Goal: Task Accomplishment & Management: Complete application form

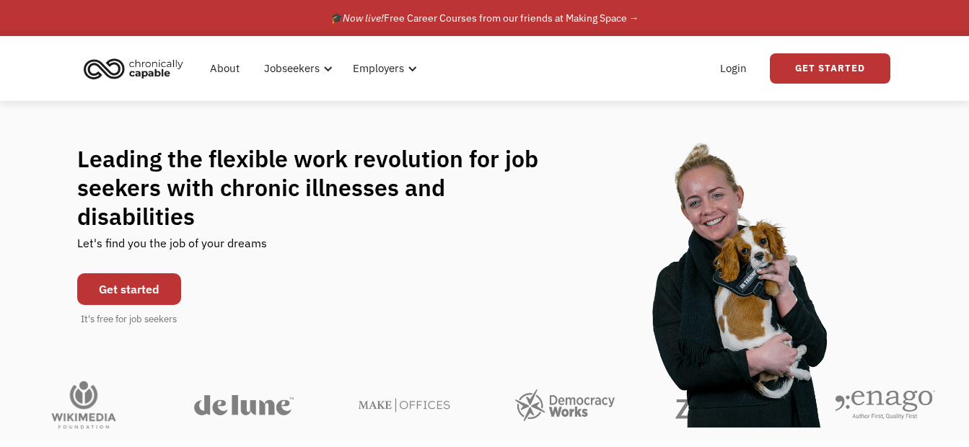
click at [159, 277] on link "Get started" at bounding box center [129, 290] width 104 height 32
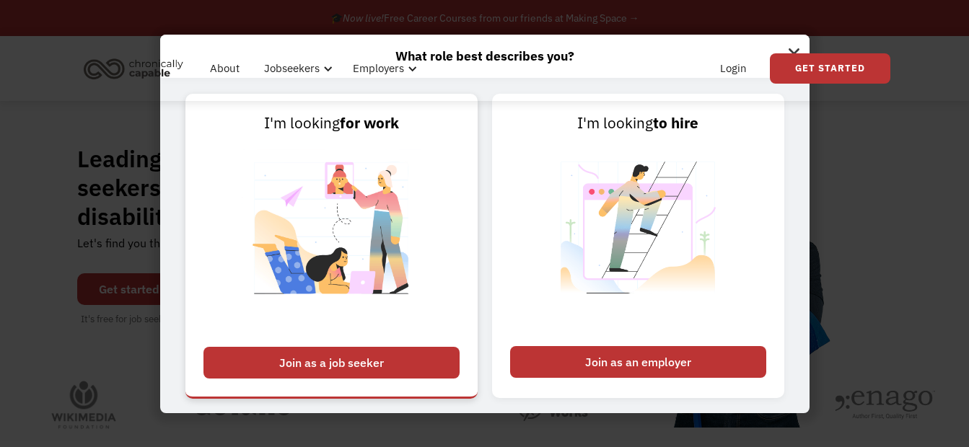
click at [319, 359] on div "Join as a job seeker" at bounding box center [332, 363] width 256 height 32
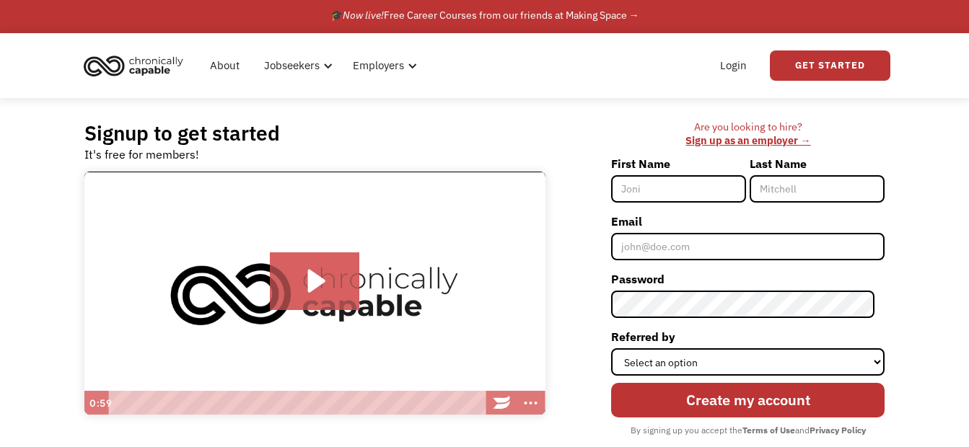
scroll to position [2, 0]
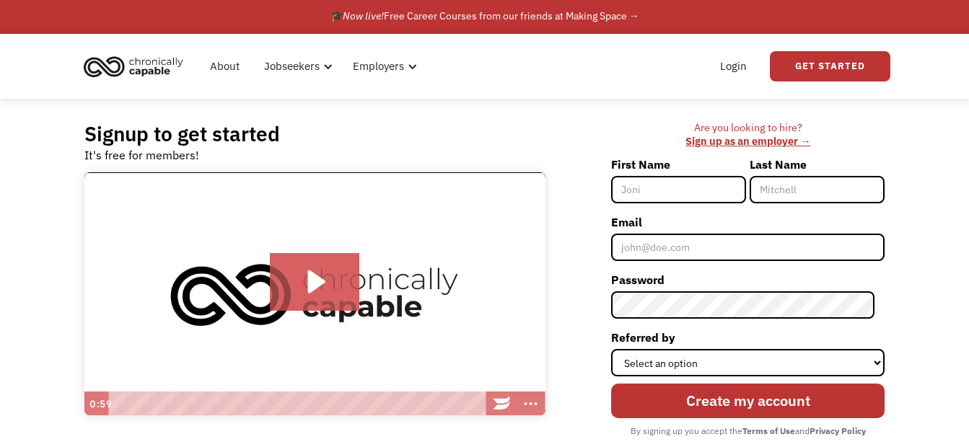
click at [657, 188] on input "First Name" at bounding box center [678, 189] width 135 height 27
type input "Sierra"
type input "Charles"
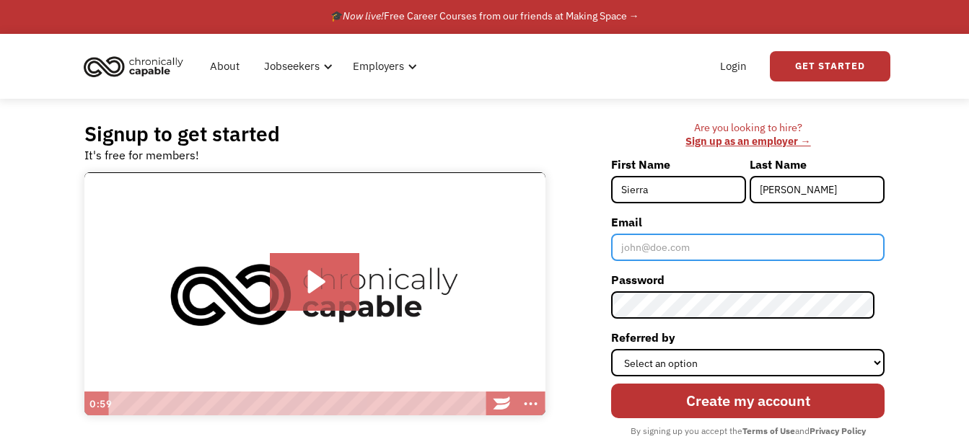
click at [683, 246] on input "Email" at bounding box center [748, 247] width 274 height 27
type input "SierraDenna@gmail.com"
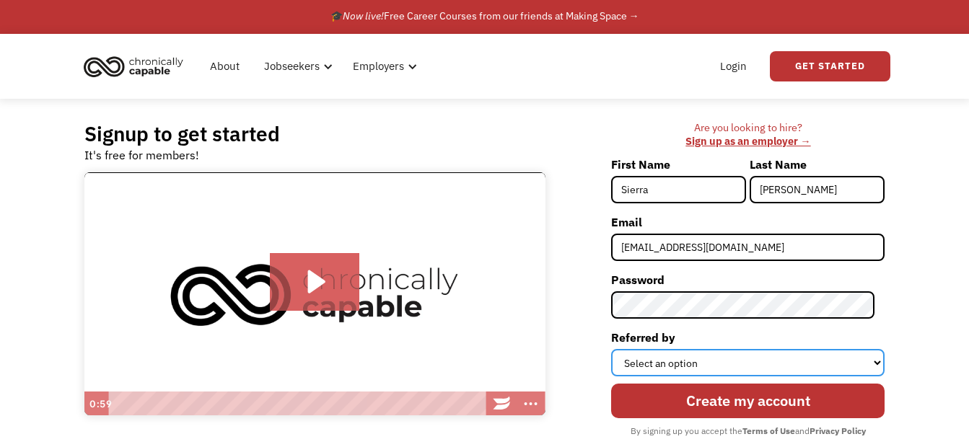
click at [721, 362] on select "Select an option Instagram Facebook Twitter Search Engine News Article Word of …" at bounding box center [748, 362] width 274 height 27
select select "Other"
click at [621, 349] on select "Select an option Instagram Facebook Twitter Search Engine News Article Word of …" at bounding box center [748, 362] width 274 height 27
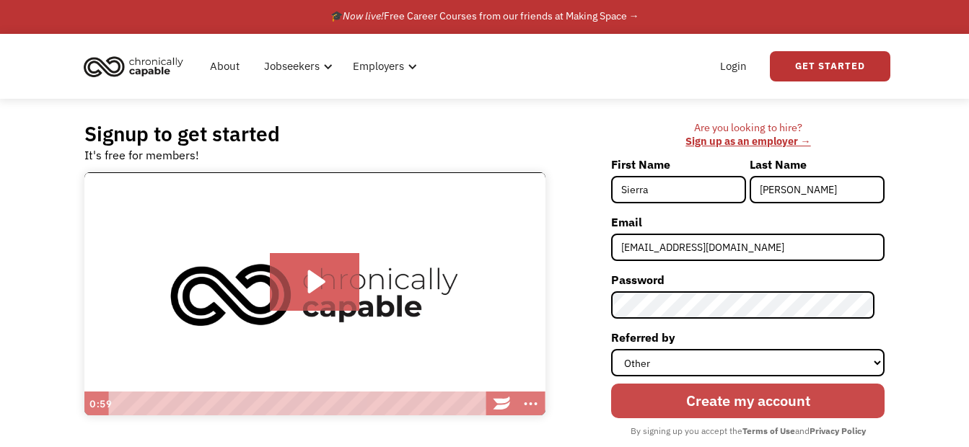
click at [691, 395] on input "Create my account" at bounding box center [748, 401] width 274 height 35
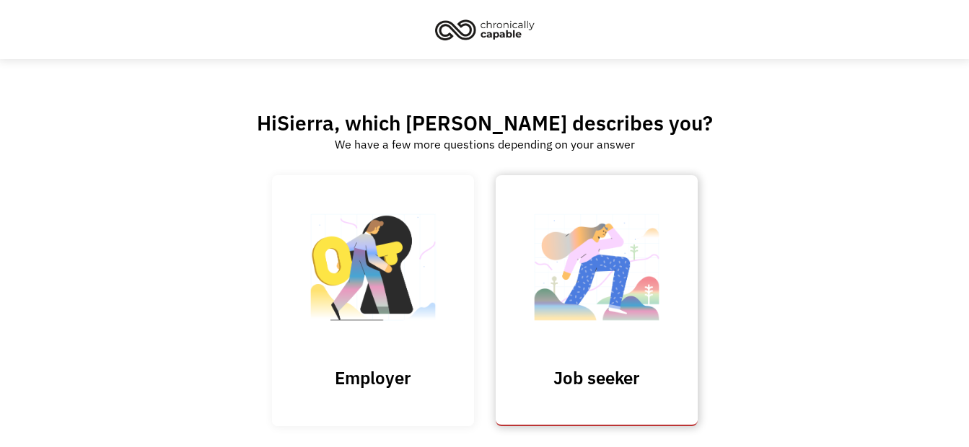
click at [627, 293] on img at bounding box center [597, 274] width 144 height 141
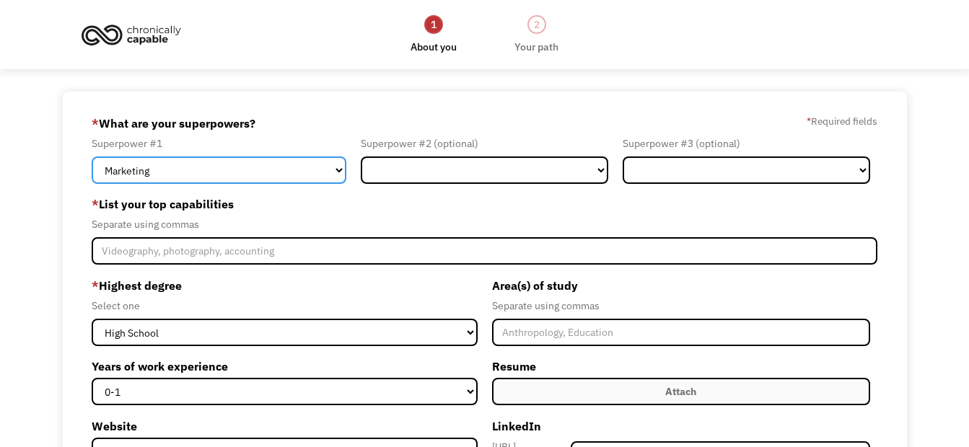
click at [328, 170] on select "Marketing Human Resources Finance Technology Operations Sales Industrial & Manu…" at bounding box center [219, 170] width 255 height 27
select select "Customer Service"
click at [92, 157] on select "Marketing Human Resources Finance Technology Operations Sales Industrial & Manu…" at bounding box center [219, 170] width 255 height 27
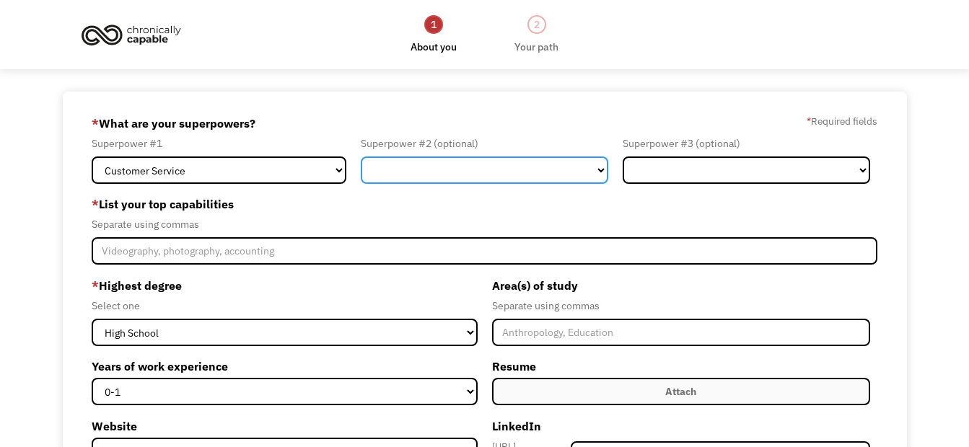
click at [437, 163] on select "Marketing Human Resources Finance Technology Operations Sales Industrial & Manu…" at bounding box center [485, 170] width 248 height 27
select select "Administration"
click at [361, 157] on select "Marketing Human Resources Finance Technology Operations Sales Industrial & Manu…" at bounding box center [485, 170] width 248 height 27
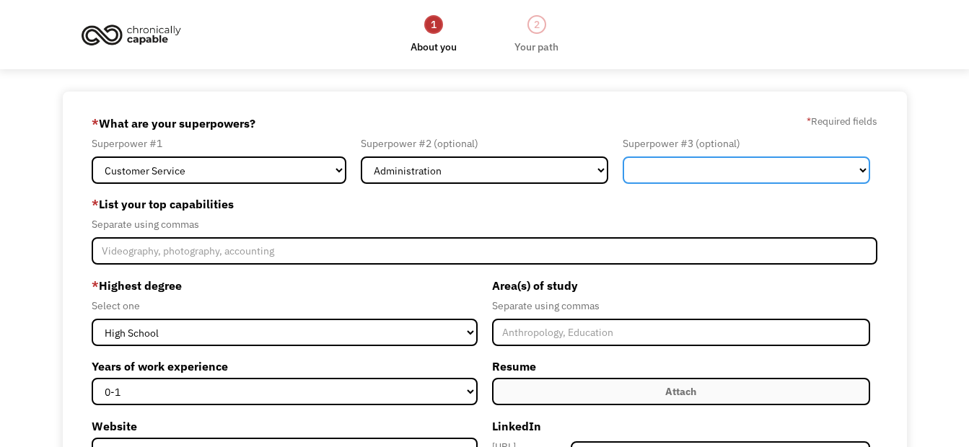
click at [645, 160] on select "Marketing Human Resources Finance Technology Operations Sales Industrial & Manu…" at bounding box center [747, 170] width 248 height 27
select select "Healthcare"
click at [623, 157] on select "Marketing Human Resources Finance Technology Operations Sales Industrial & Manu…" at bounding box center [747, 170] width 248 height 27
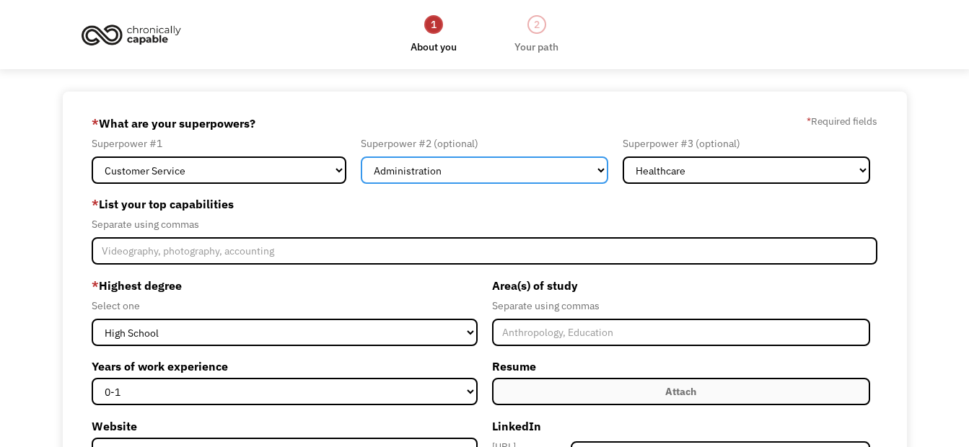
click at [579, 172] on select "Marketing Human Resources Finance Technology Operations Sales Industrial & Manu…" at bounding box center [485, 170] width 248 height 27
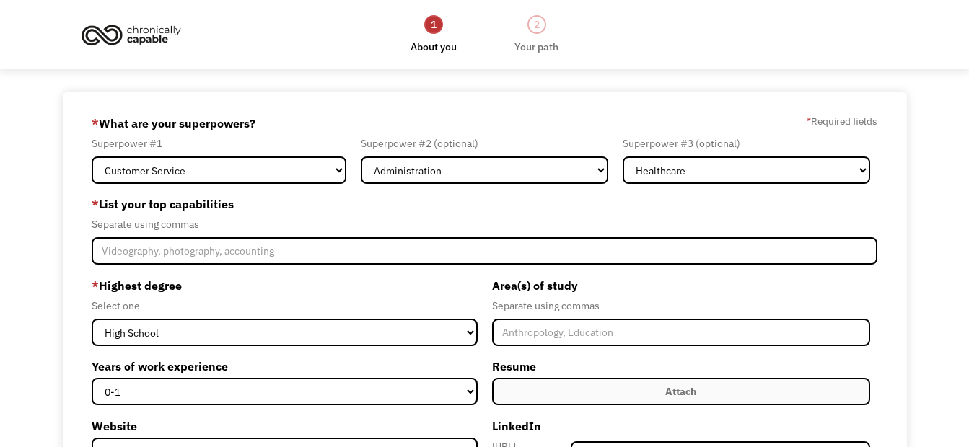
click at [678, 215] on label "* List your top capabilities" at bounding box center [485, 204] width 786 height 23
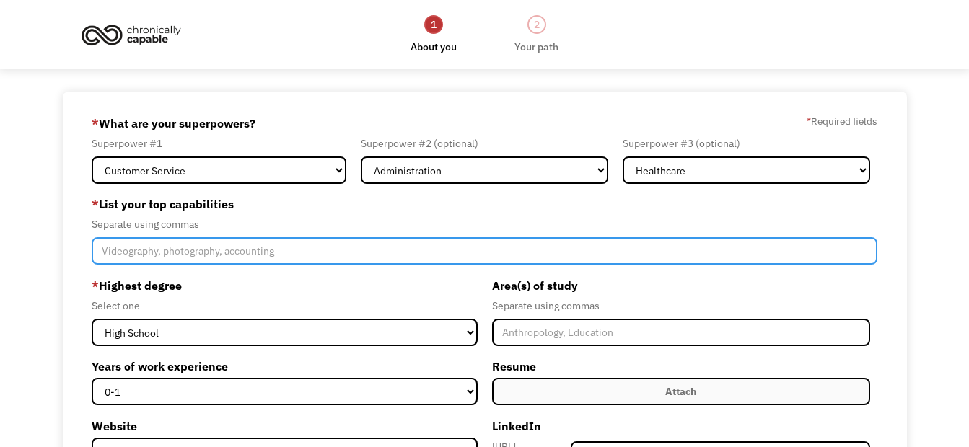
click at [340, 258] on input "Member-Create-Step1" at bounding box center [485, 250] width 786 height 27
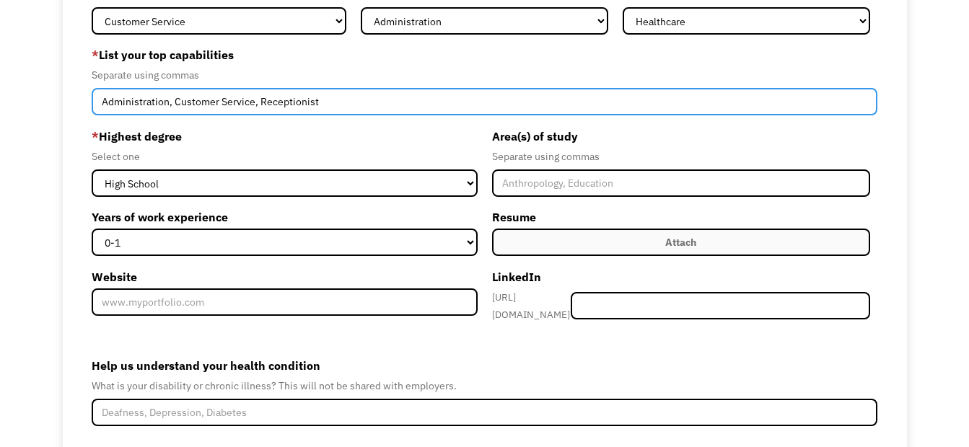
scroll to position [150, 0]
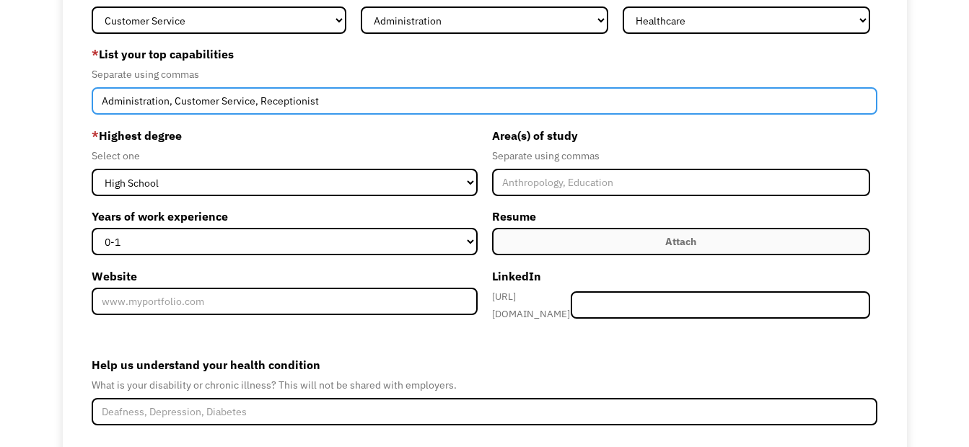
type input "Administration, Customer Service, Receptionist"
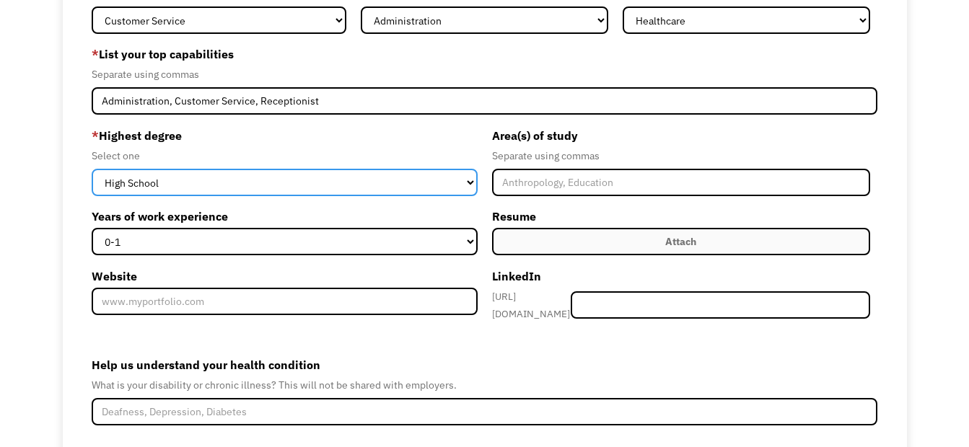
click at [471, 182] on select "High School Associates Bachelors Master's PhD" at bounding box center [285, 182] width 386 height 27
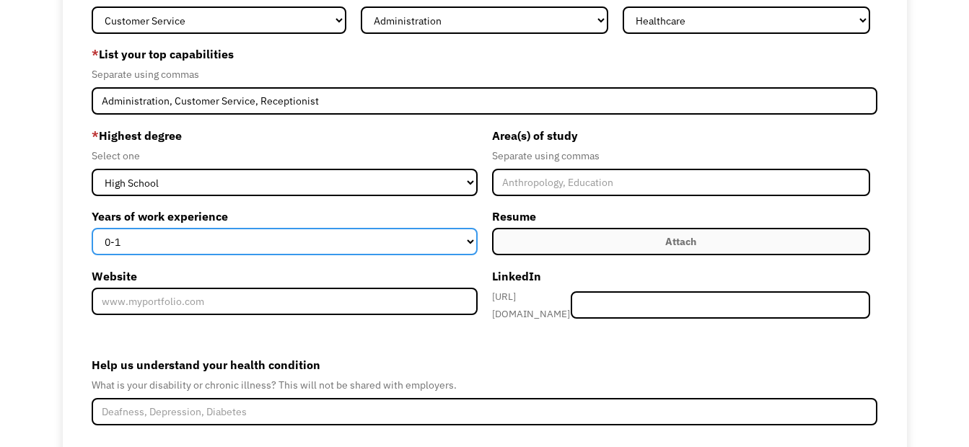
click at [458, 240] on select "0-1 2-4 5-10 11-15 15+" at bounding box center [285, 241] width 386 height 27
select select "15+"
click at [92, 228] on select "0-1 2-4 5-10 11-15 15+" at bounding box center [285, 241] width 386 height 27
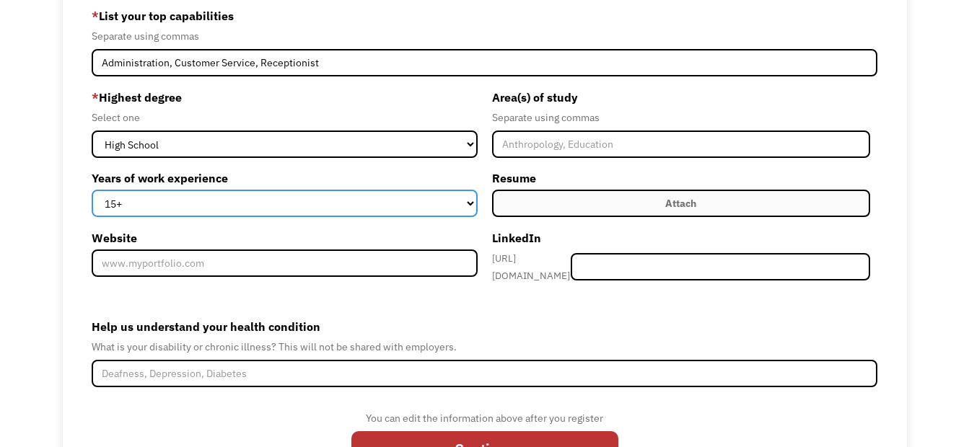
scroll to position [179, 0]
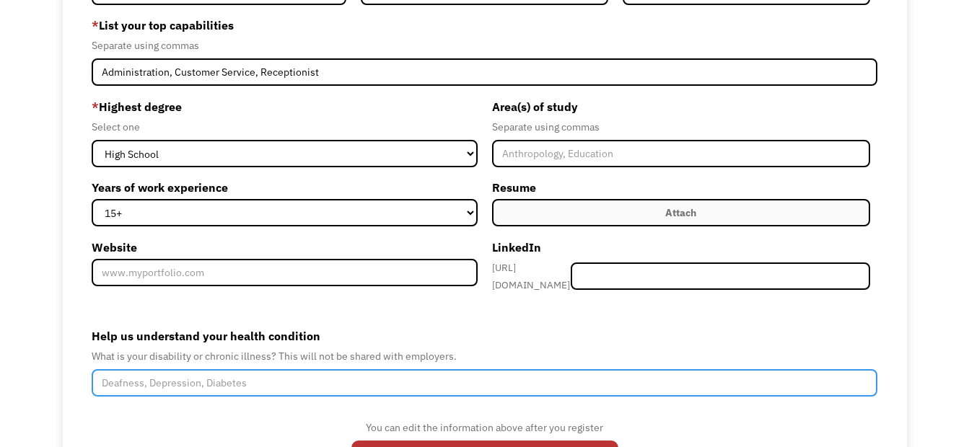
click at [419, 380] on input "Help us understand your health condition" at bounding box center [485, 383] width 786 height 27
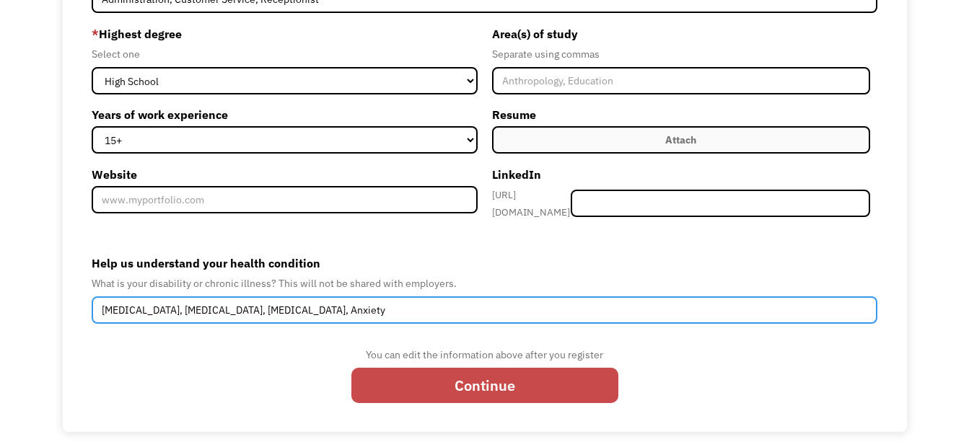
type input "Rheumatoid Arthritis, Fibromyalgia, Depression, Anxiety"
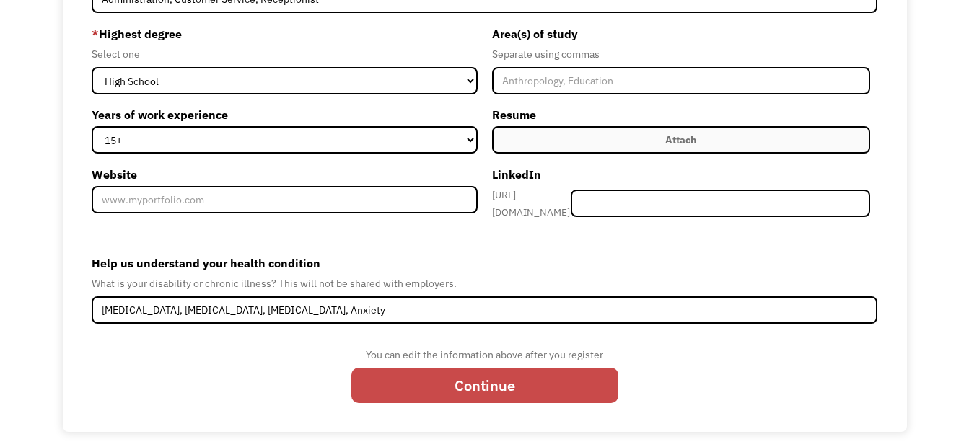
click at [488, 377] on input "Continue" at bounding box center [484, 385] width 267 height 35
type input "Please wait..."
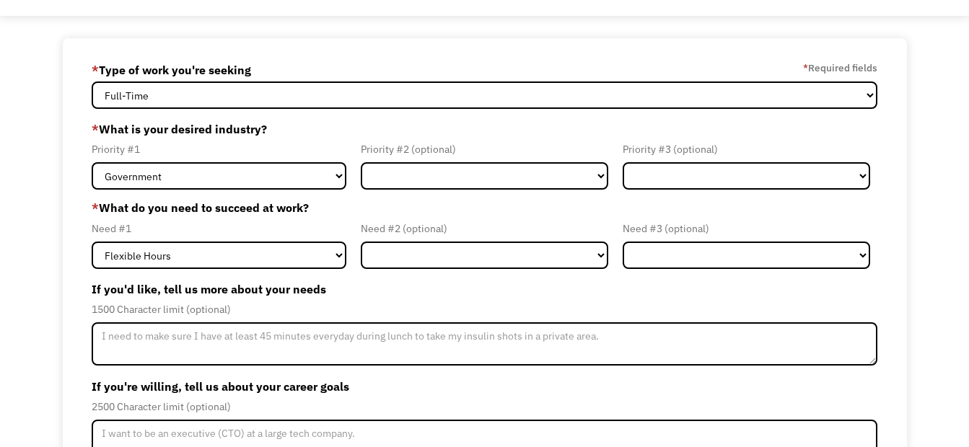
scroll to position [59, 0]
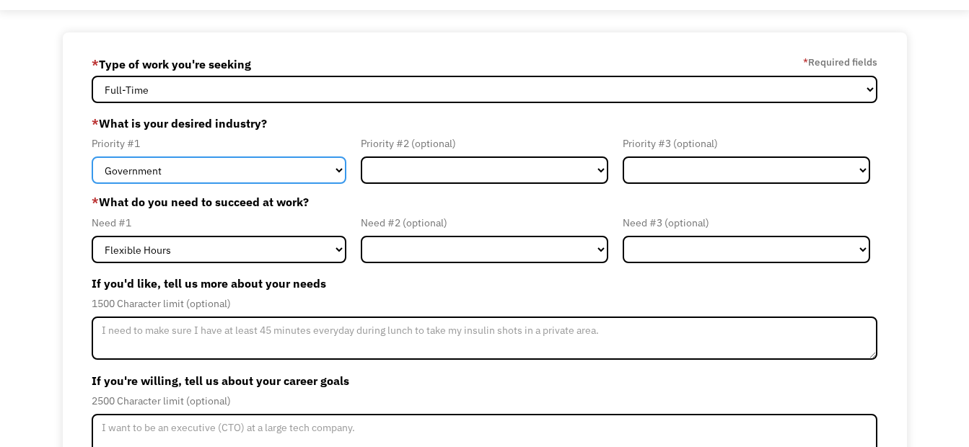
click at [338, 172] on select "Government Finance & Insurance Health & Social Care Tech & Engineering Creative…" at bounding box center [219, 170] width 255 height 27
select select "Administrative"
click at [92, 157] on select "Government Finance & Insurance Health & Social Care Tech & Engineering Creative…" at bounding box center [219, 170] width 255 height 27
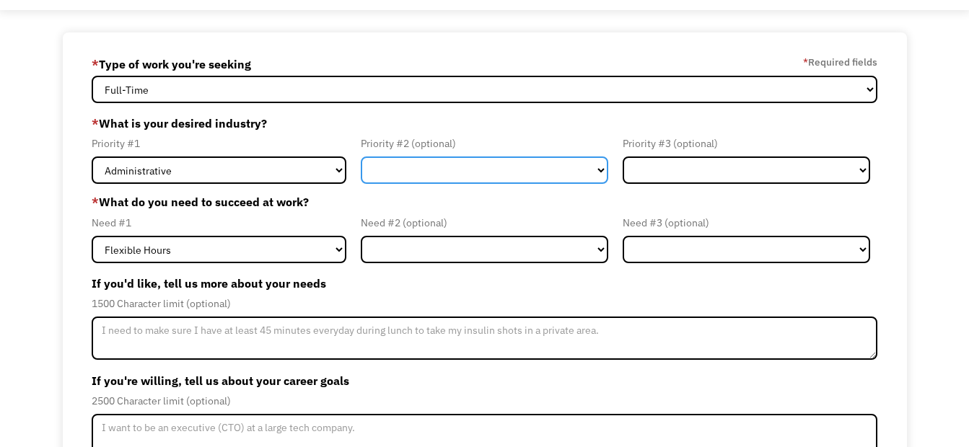
click at [455, 171] on select "Government Finance & Insurance Health & Social Care Tech & Engineering Creative…" at bounding box center [485, 170] width 248 height 27
select select "Health & Social Care"
click at [361, 157] on select "Government Finance & Insurance Health & Social Care Tech & Engineering Creative…" at bounding box center [485, 170] width 248 height 27
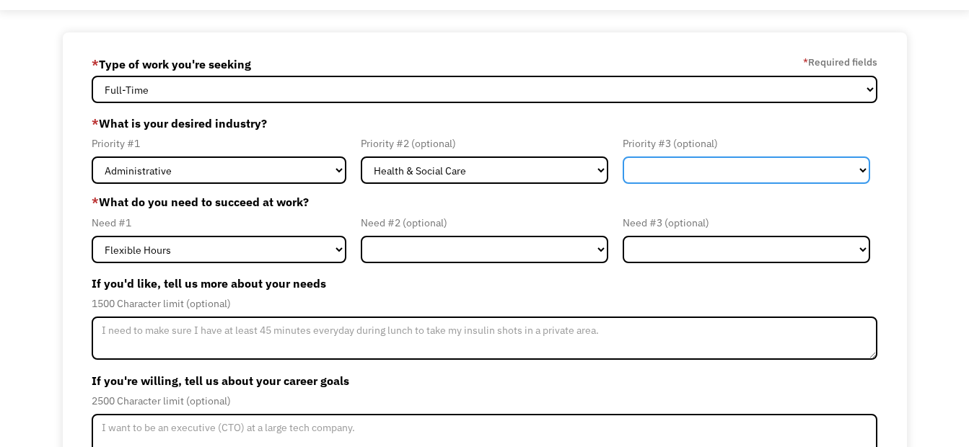
click at [692, 172] on select "Government Finance & Insurance Health & Social Care Tech & Engineering Creative…" at bounding box center [747, 170] width 248 height 27
select select "Government"
click at [623, 157] on select "Government Finance & Insurance Health & Social Care Tech & Engineering Creative…" at bounding box center [747, 170] width 248 height 27
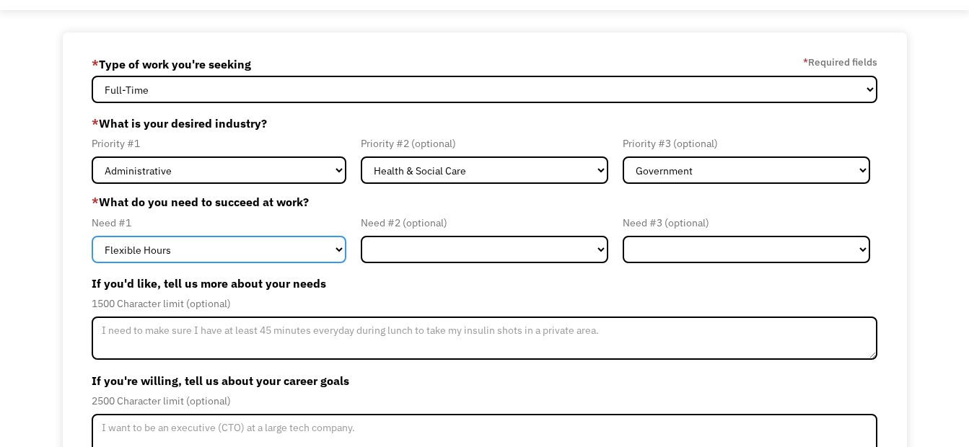
click at [331, 258] on select "Flexible Hours Remote Work Service Animal On-site Accommodations Visual Support…" at bounding box center [219, 249] width 255 height 27
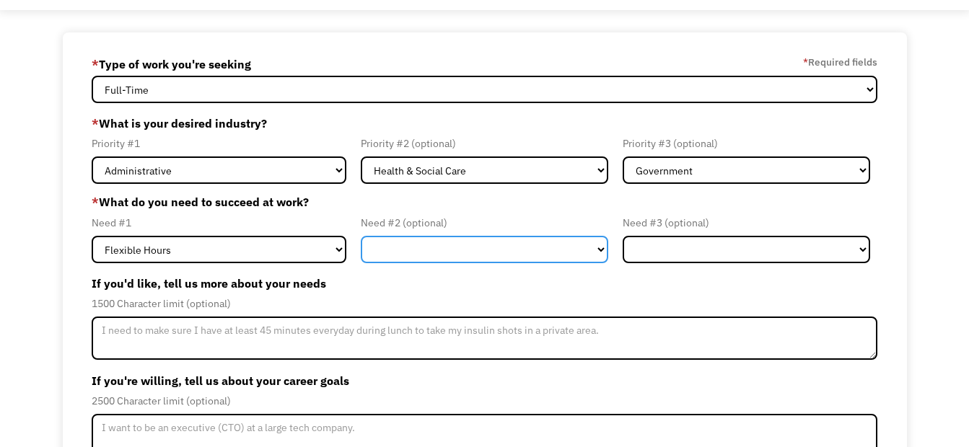
click at [395, 245] on select "Flexible Hours Remote Work Service Animal On-site Accommodations Visual Support…" at bounding box center [485, 249] width 248 height 27
select select "Remote Work"
click at [361, 236] on select "Flexible Hours Remote Work Service Animal On-site Accommodations Visual Support…" at bounding box center [485, 249] width 248 height 27
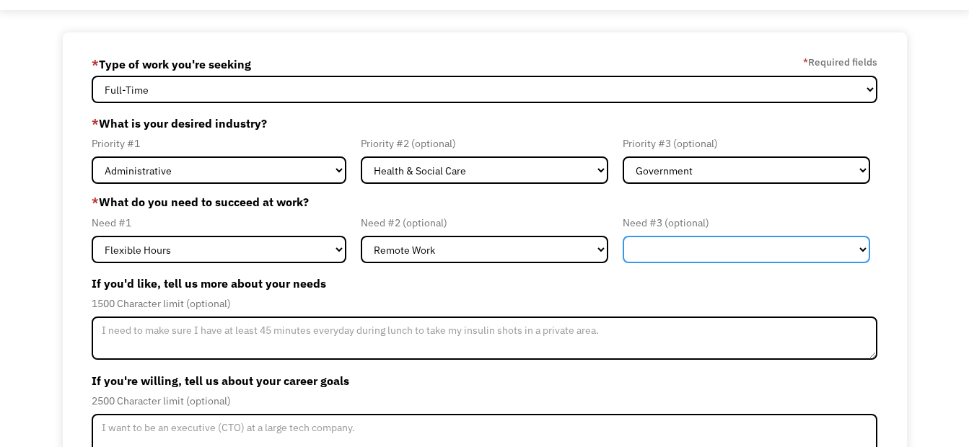
click at [740, 260] on select "Flexible Hours Remote Work Service Animal On-site Accommodations Visual Support…" at bounding box center [747, 249] width 248 height 27
select select "Other"
click at [623, 236] on select "Flexible Hours Remote Work Service Animal On-site Accommodations Visual Support…" at bounding box center [747, 249] width 248 height 27
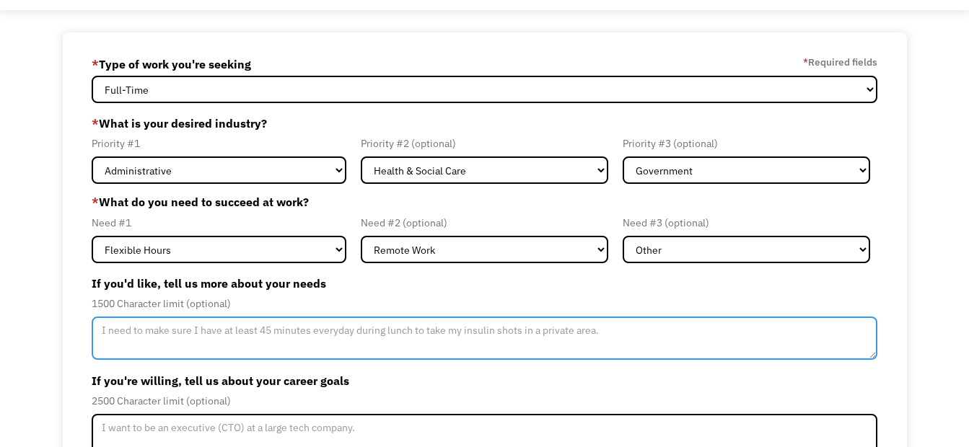
click at [250, 357] on textarea "Member-Update-Form-Step2" at bounding box center [485, 338] width 786 height 43
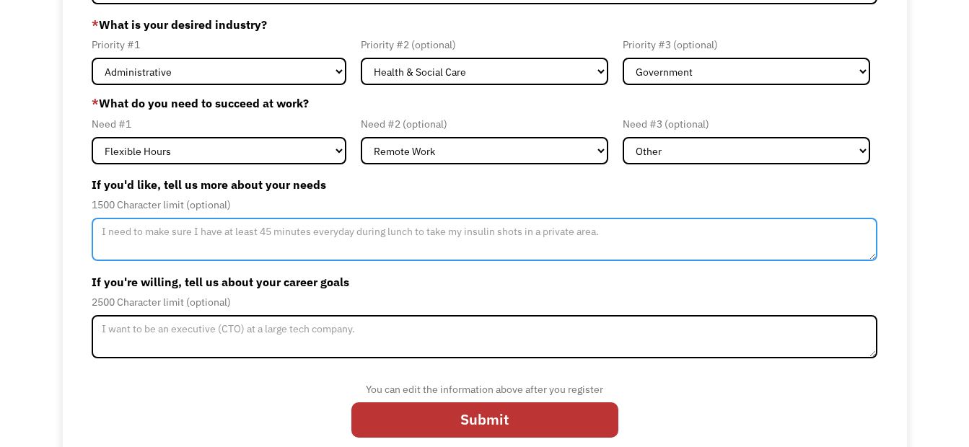
scroll to position [178, 0]
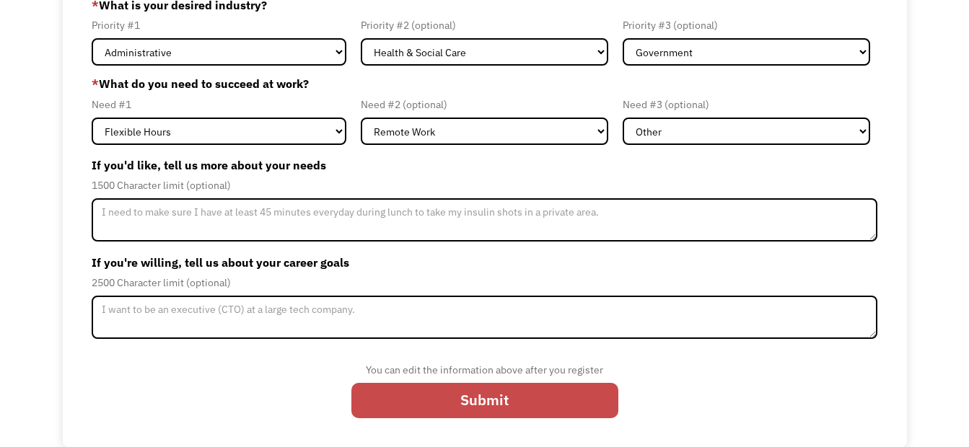
click at [408, 395] on input "Submit" at bounding box center [484, 400] width 267 height 35
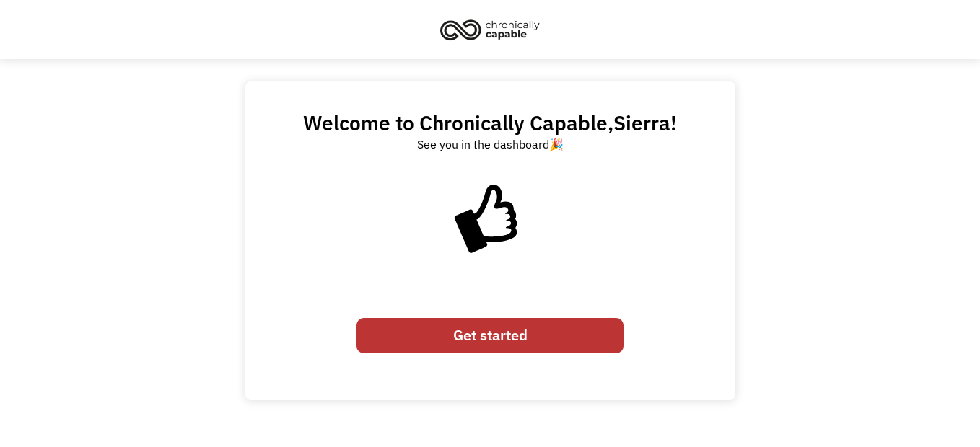
click at [481, 343] on link "Get started" at bounding box center [490, 335] width 267 height 35
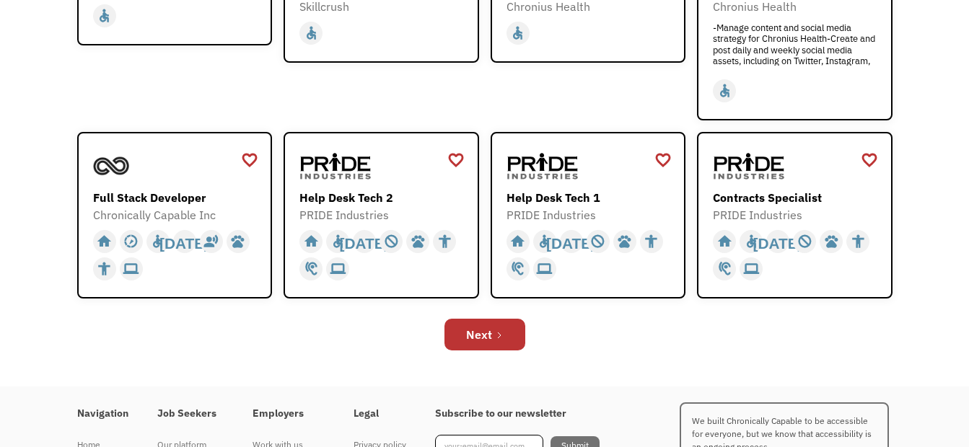
scroll to position [473, 0]
click at [497, 325] on link "Next" at bounding box center [485, 334] width 81 height 32
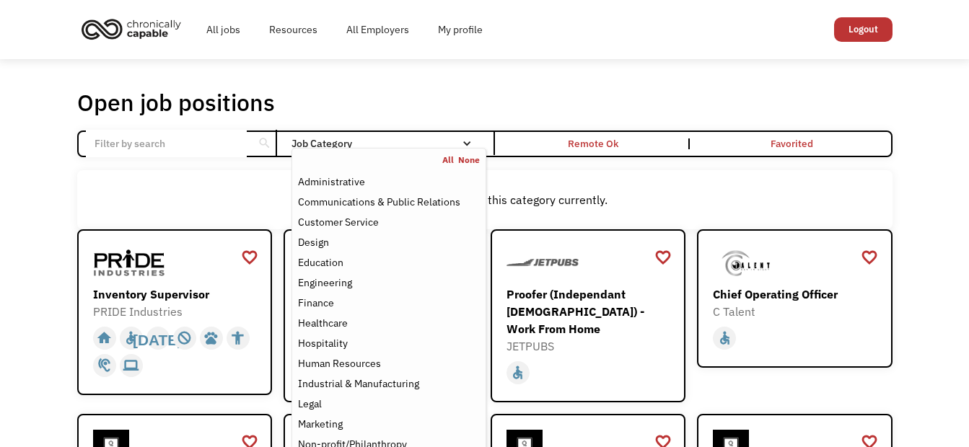
click at [464, 142] on div "Email Form" at bounding box center [467, 144] width 10 height 10
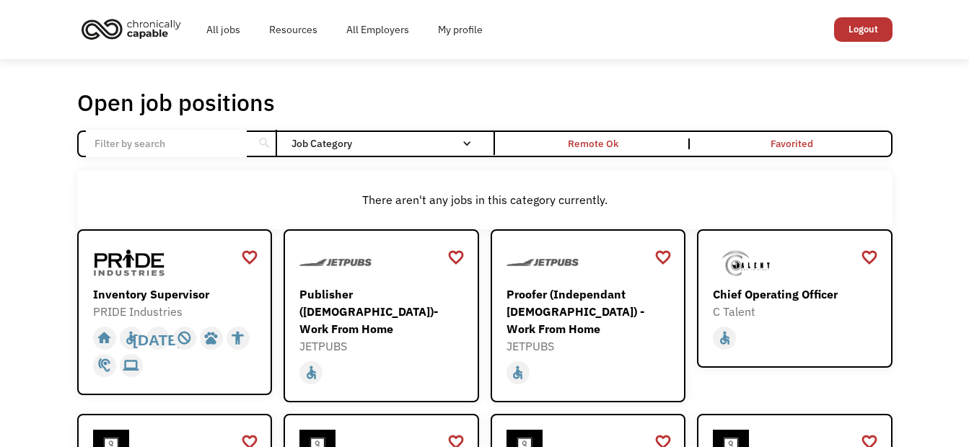
click at [464, 142] on div "Email Form" at bounding box center [467, 144] width 10 height 10
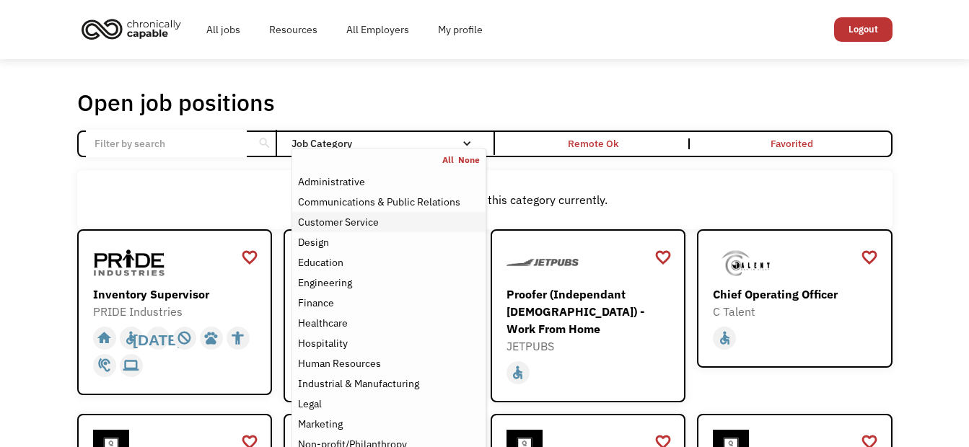
click at [378, 219] on div "Customer Service" at bounding box center [338, 222] width 81 height 17
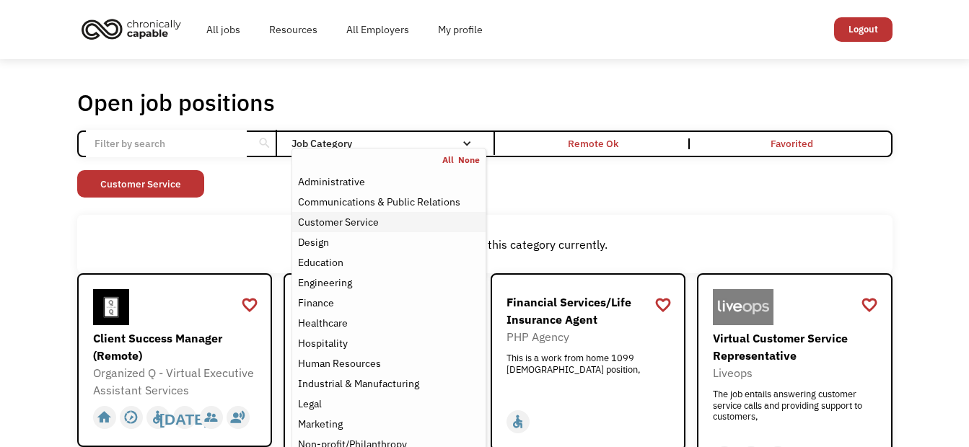
click at [325, 222] on div "Customer Service" at bounding box center [338, 222] width 81 height 17
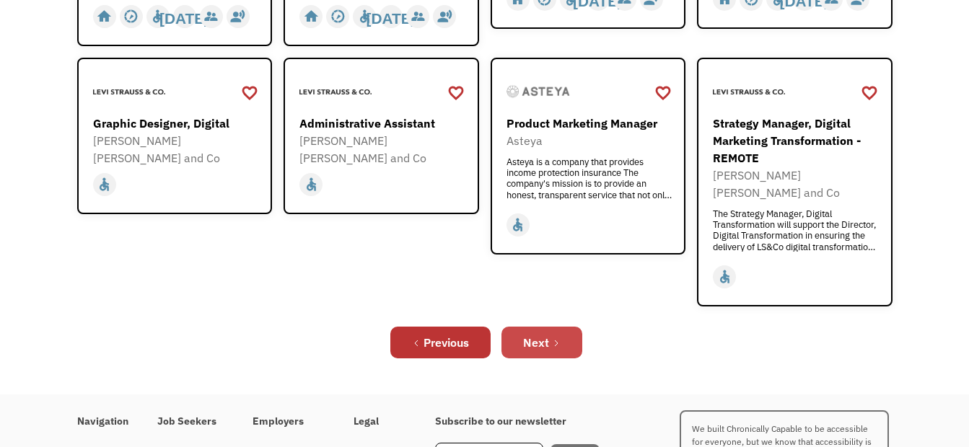
scroll to position [538, 0]
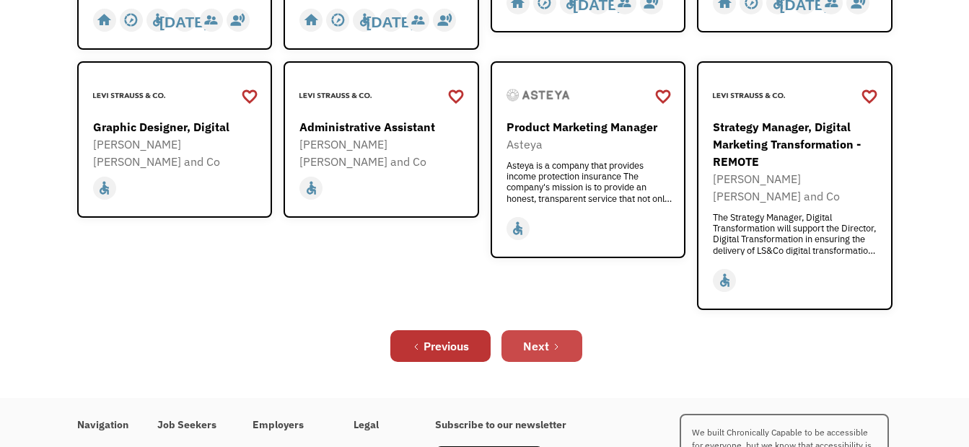
click at [542, 331] on link "Next" at bounding box center [542, 347] width 81 height 32
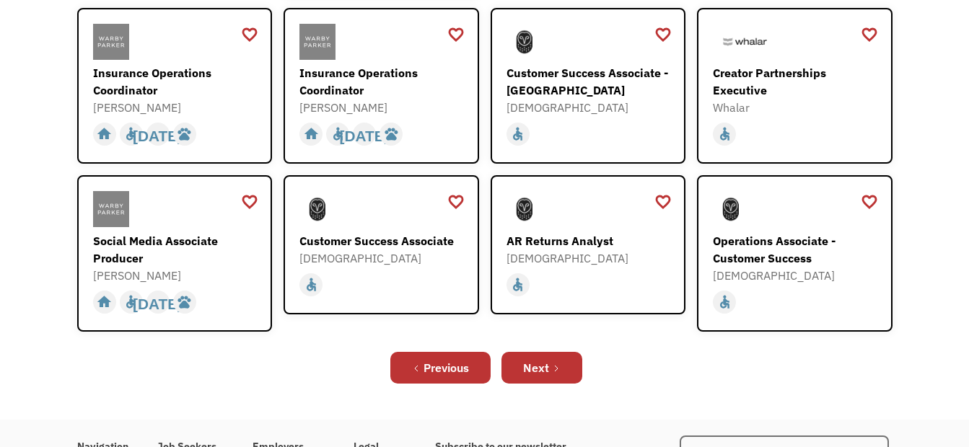
scroll to position [482, 0]
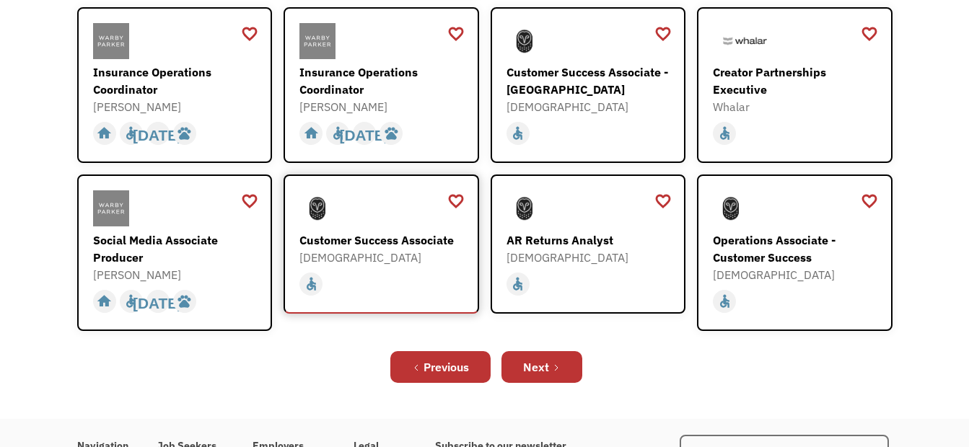
click at [429, 249] on div "[DEMOGRAPHIC_DATA]" at bounding box center [382, 257] width 167 height 17
click at [524, 359] on div "Next" at bounding box center [536, 367] width 26 height 17
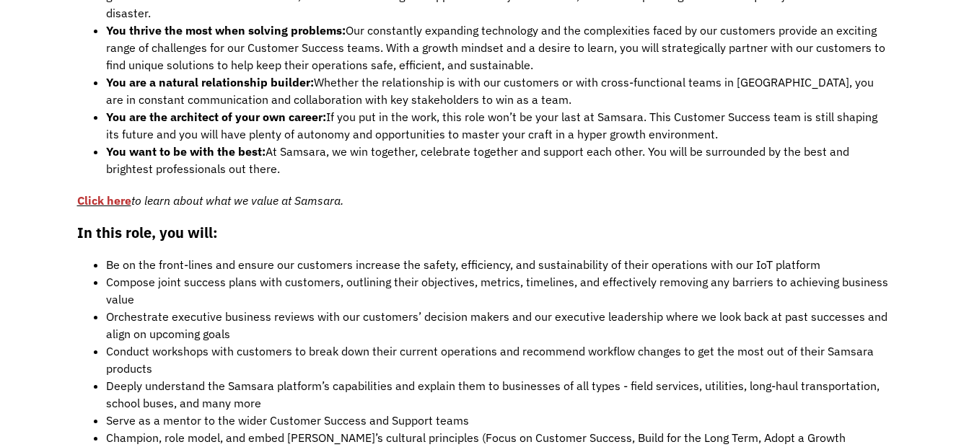
scroll to position [1036, 0]
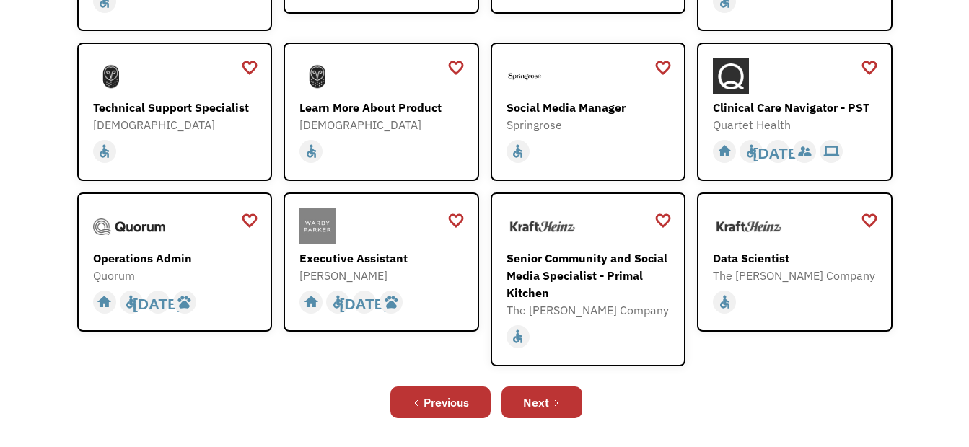
scroll to position [365, 0]
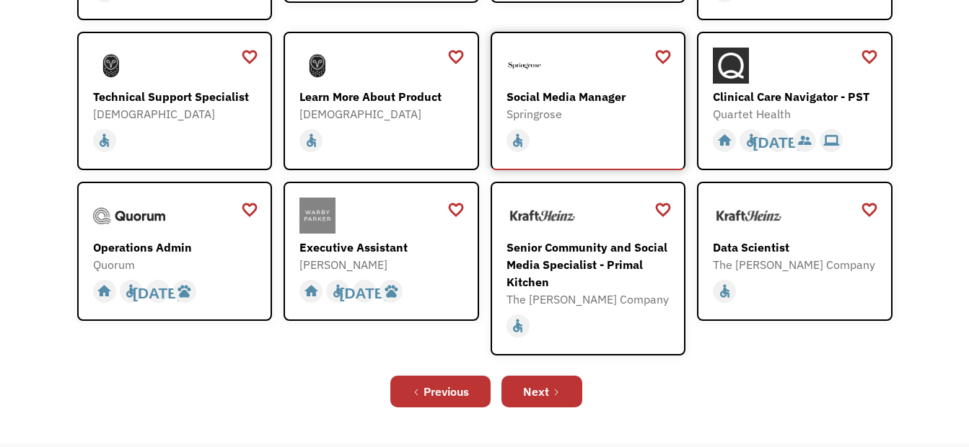
click at [598, 122] on div "Springrose" at bounding box center [590, 113] width 167 height 17
click at [554, 392] on icon "Next Page" at bounding box center [556, 392] width 9 height 9
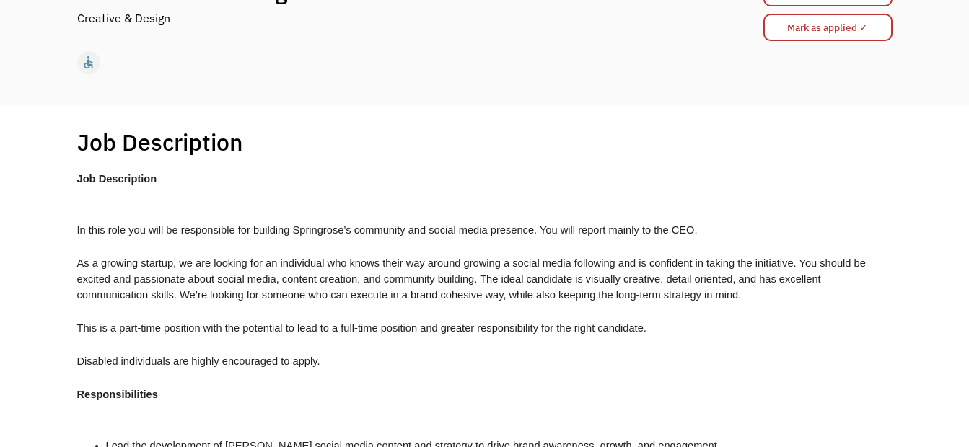
scroll to position [226, 0]
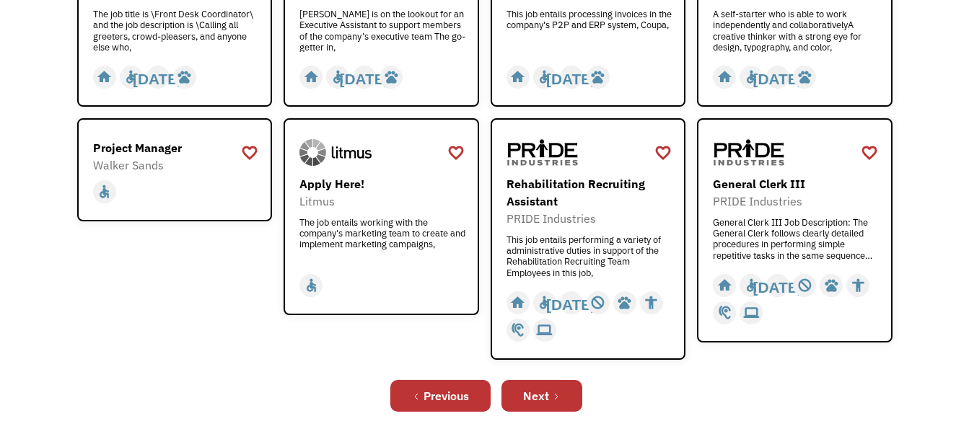
scroll to position [491, 0]
click at [565, 242] on div "This job entails performing a variety of administrative duties in support of th…" at bounding box center [590, 255] width 167 height 43
click at [543, 394] on div "Next" at bounding box center [536, 395] width 26 height 17
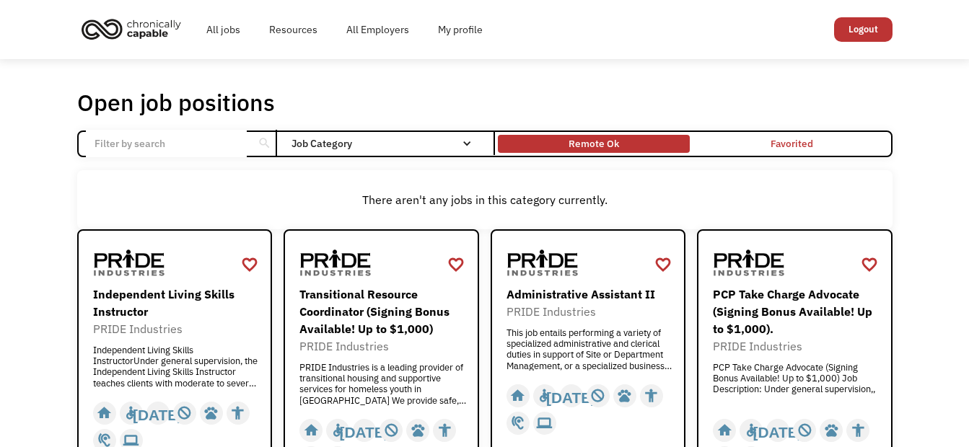
click at [615, 135] on div "Remote Ok" at bounding box center [594, 143] width 51 height 17
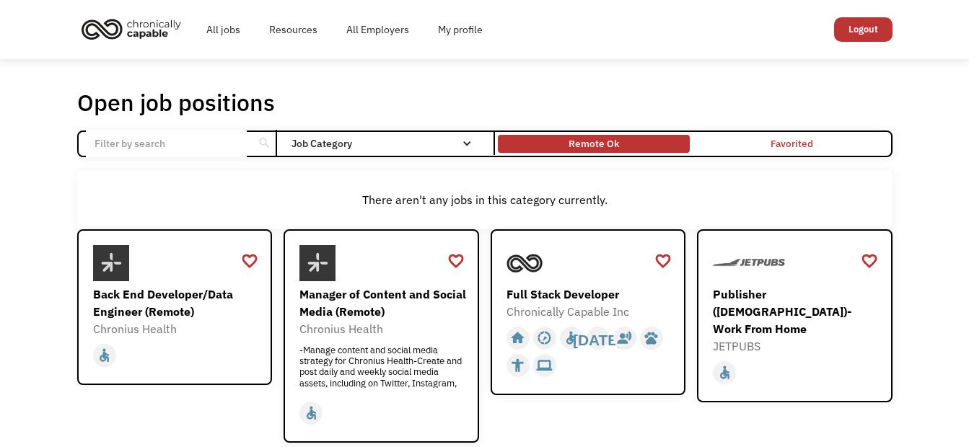
click at [623, 141] on div "Remote Ok" at bounding box center [594, 144] width 192 height 11
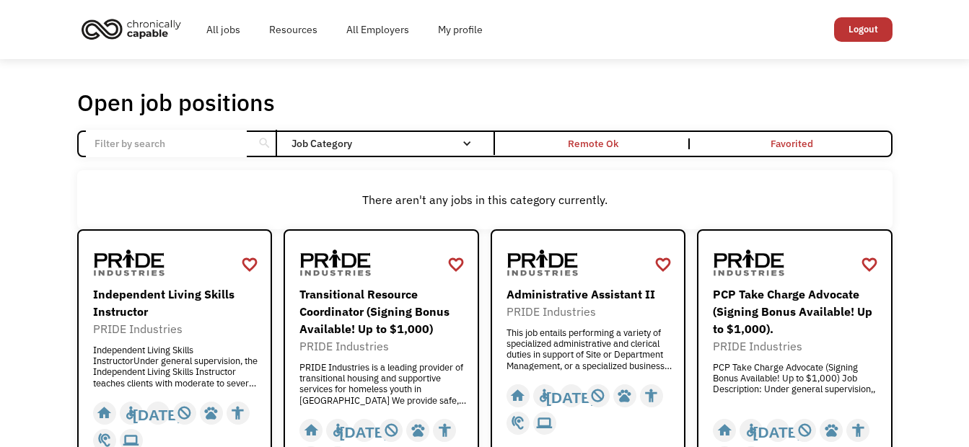
click at [855, 27] on link "Logout" at bounding box center [863, 29] width 58 height 25
